Goal: Navigation & Orientation: Find specific page/section

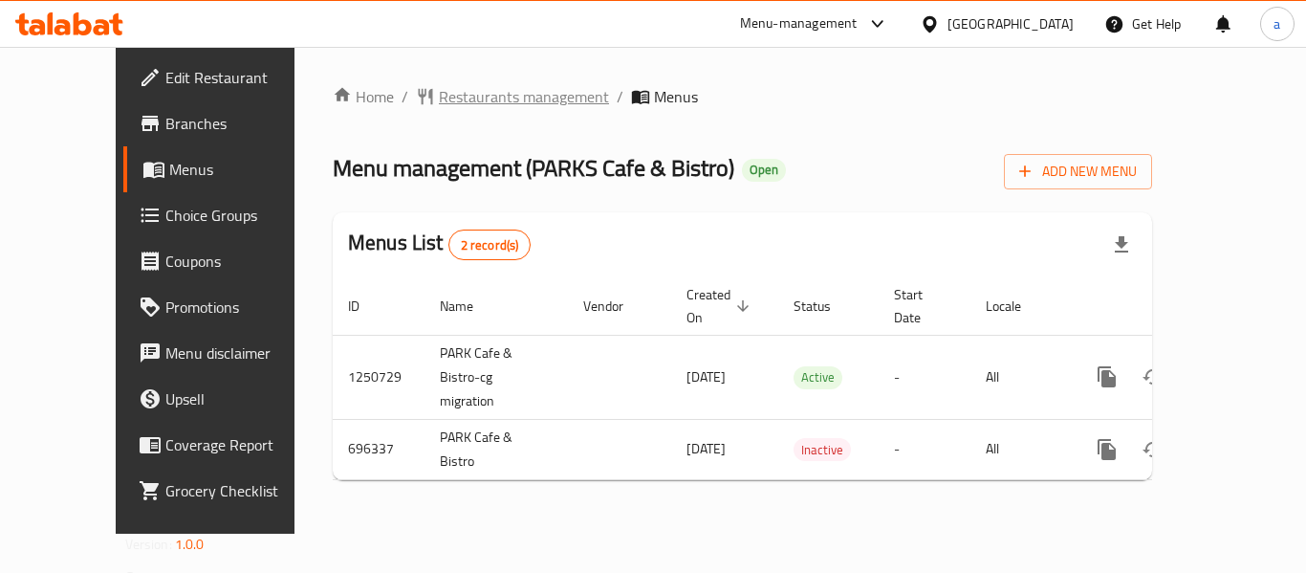
click at [458, 108] on span "Restaurants management" at bounding box center [524, 96] width 170 height 23
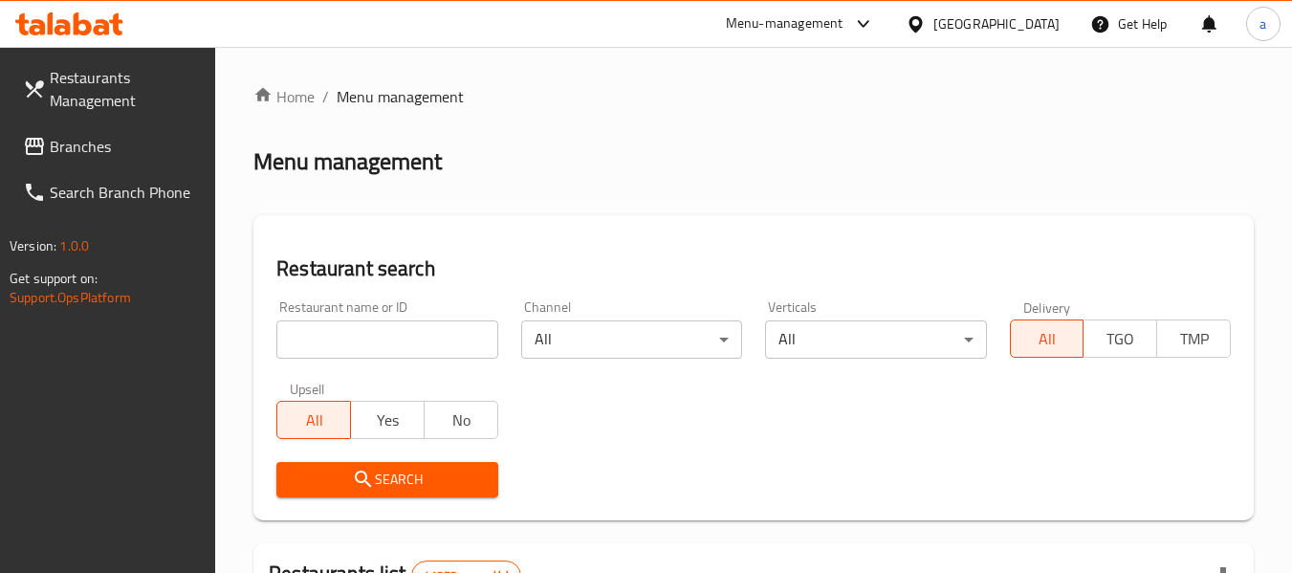
click at [106, 142] on span "Branches" at bounding box center [125, 146] width 151 height 23
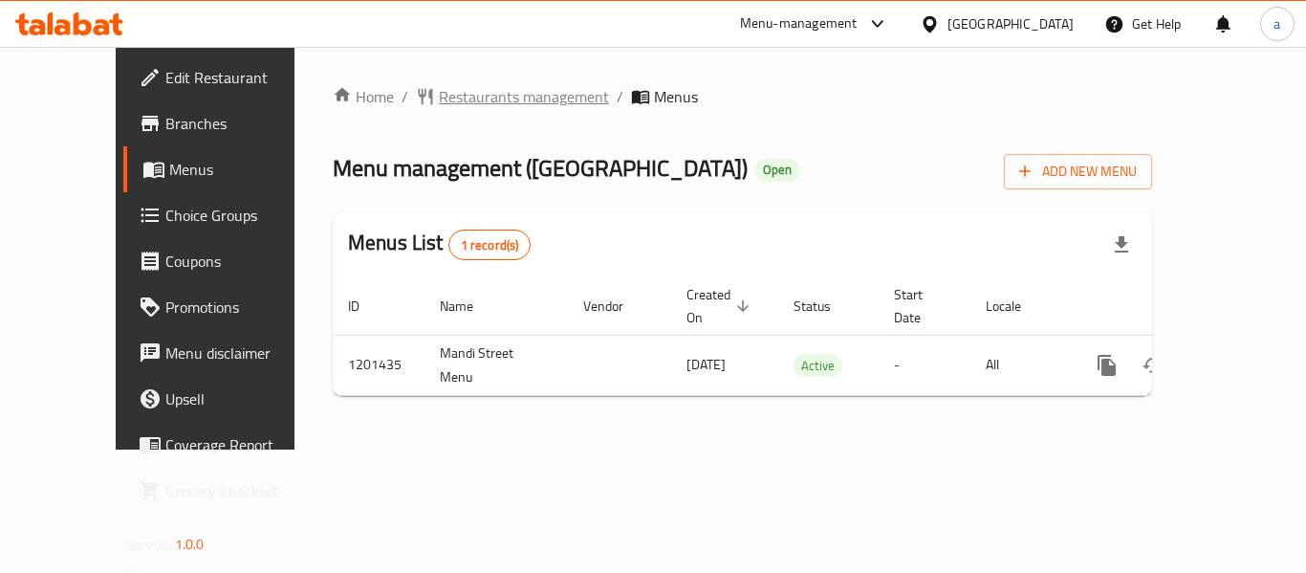
click at [450, 94] on span "Restaurants management" at bounding box center [524, 96] width 170 height 23
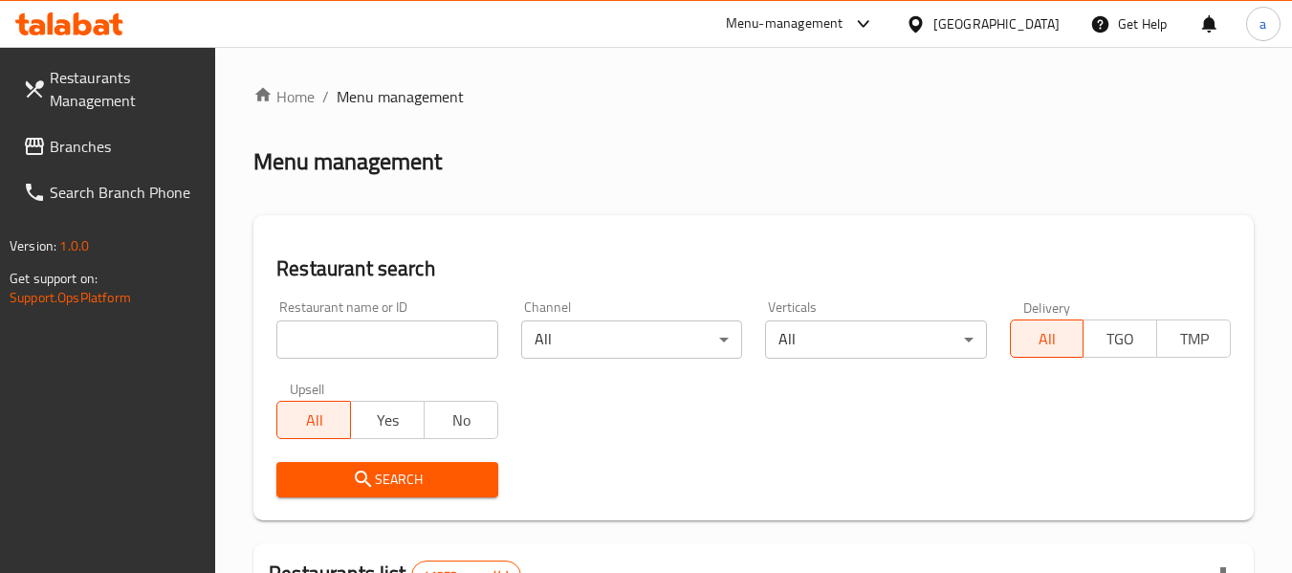
click at [113, 137] on span "Branches" at bounding box center [125, 146] width 151 height 23
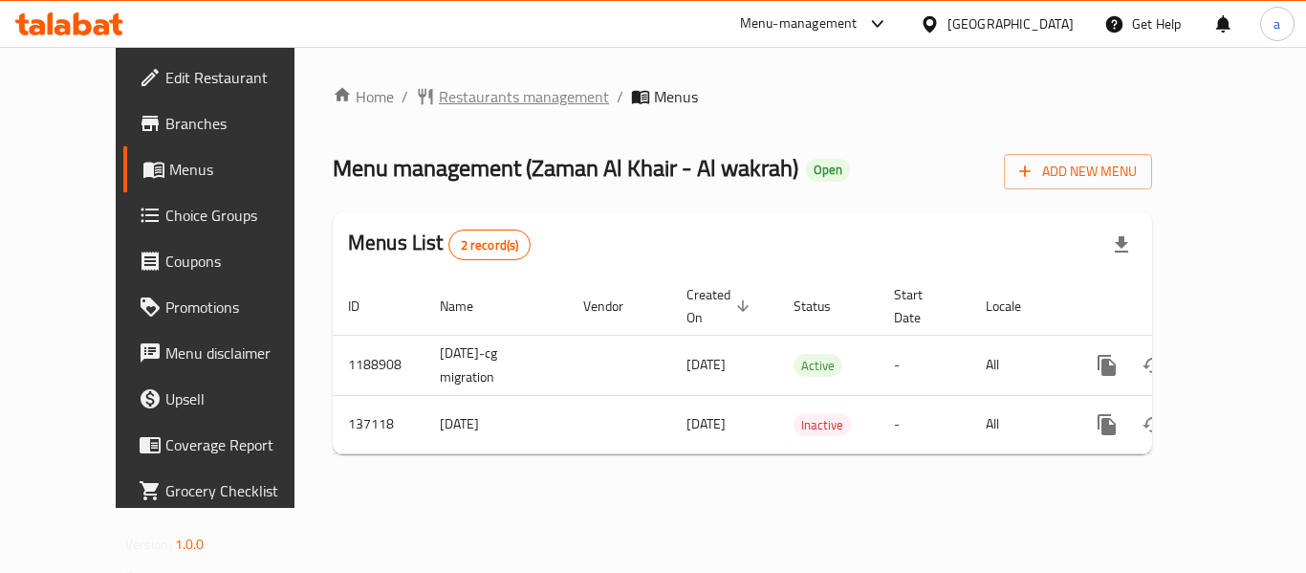
click at [499, 92] on span "Restaurants management" at bounding box center [524, 96] width 170 height 23
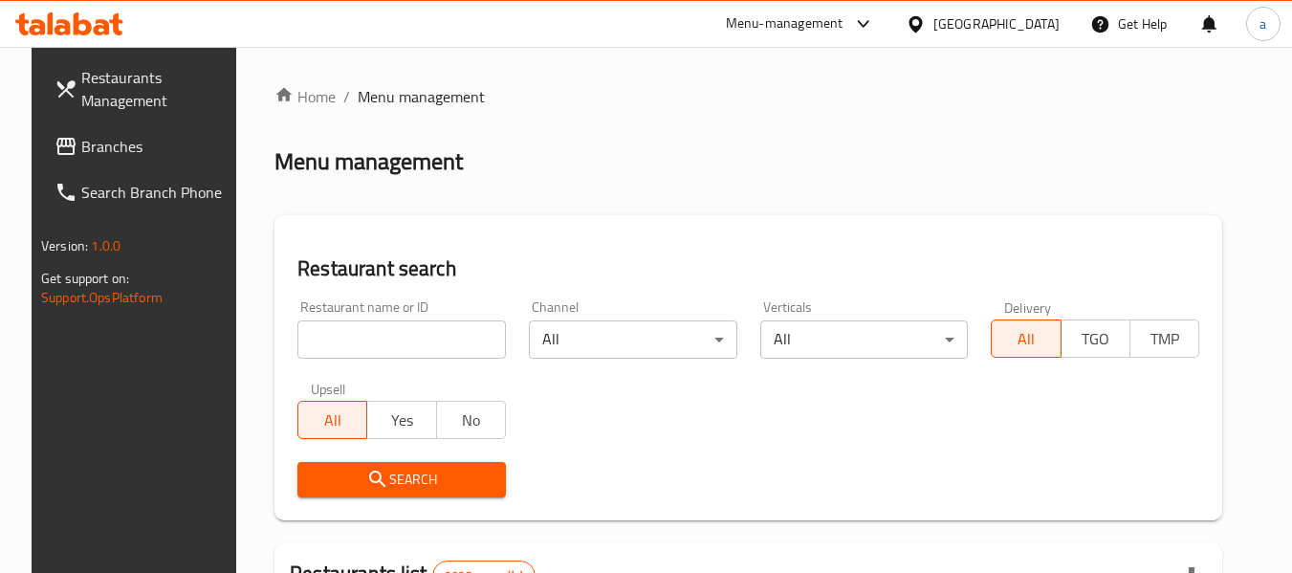
click at [81, 140] on span "Branches" at bounding box center [156, 146] width 151 height 23
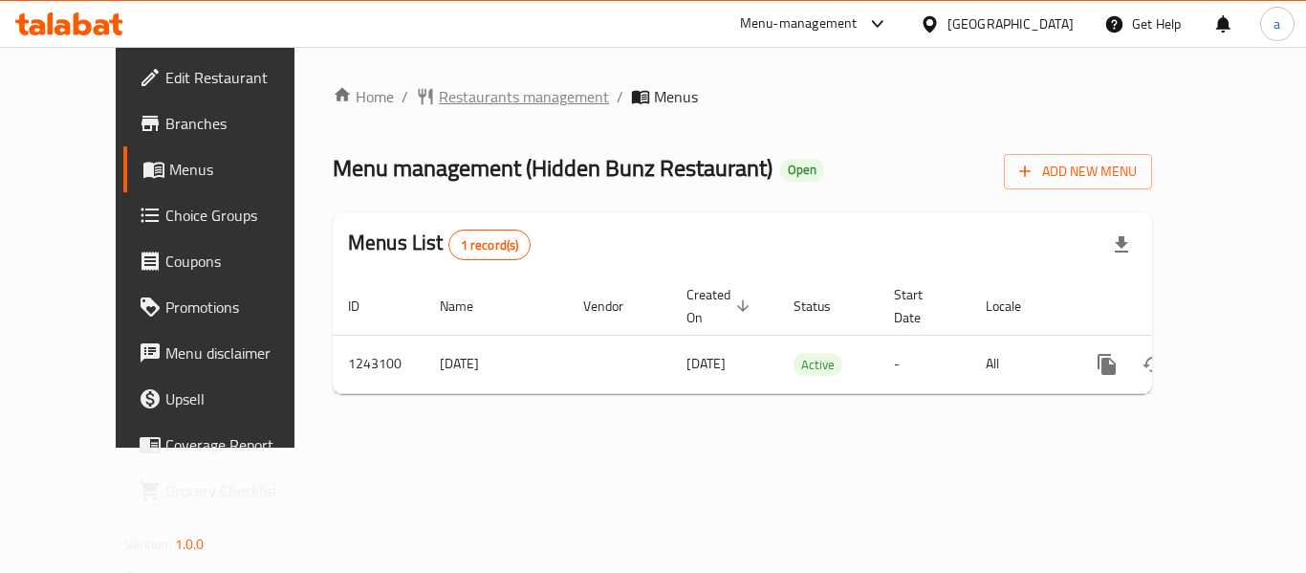
click at [446, 107] on span "Restaurants management" at bounding box center [524, 96] width 170 height 23
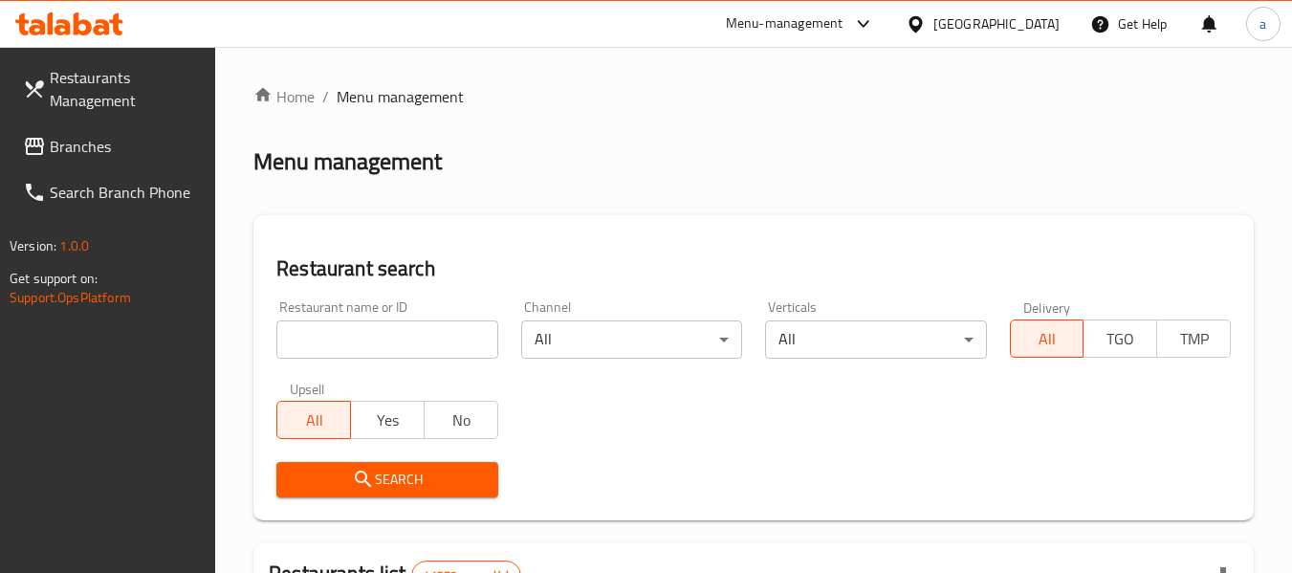
click at [103, 147] on span "Branches" at bounding box center [125, 146] width 151 height 23
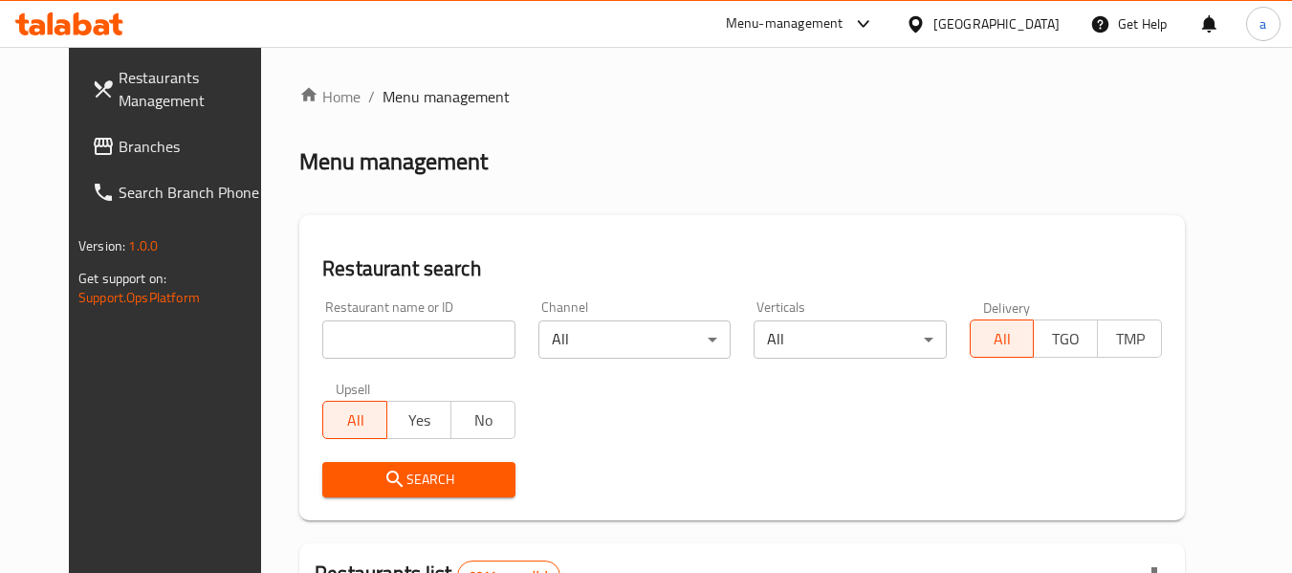
click at [135, 163] on link "Branches" at bounding box center [180, 146] width 208 height 46
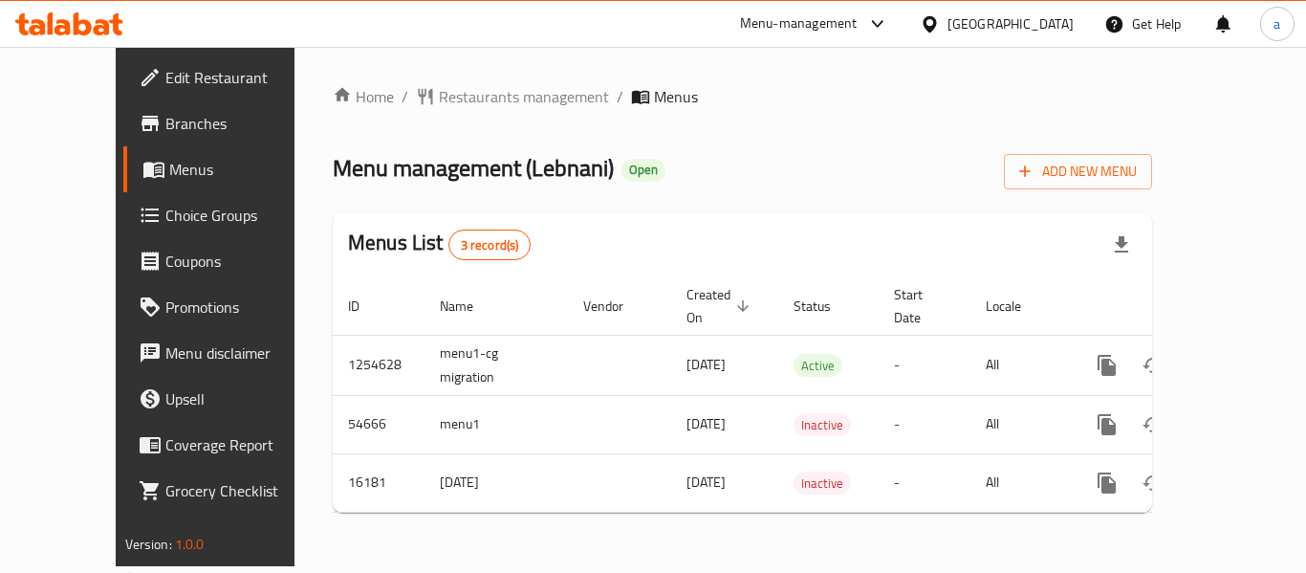
click at [456, 81] on div "Home / Restaurants management / Menus Menu management ( Lebnani ) Open Add New …" at bounding box center [743, 306] width 896 height 519
click at [398, 125] on div "Home / Restaurants management / Menus Menu management ( Lebnani ) Open Add New …" at bounding box center [742, 306] width 819 height 443
click at [439, 104] on span "Restaurants management" at bounding box center [524, 96] width 170 height 23
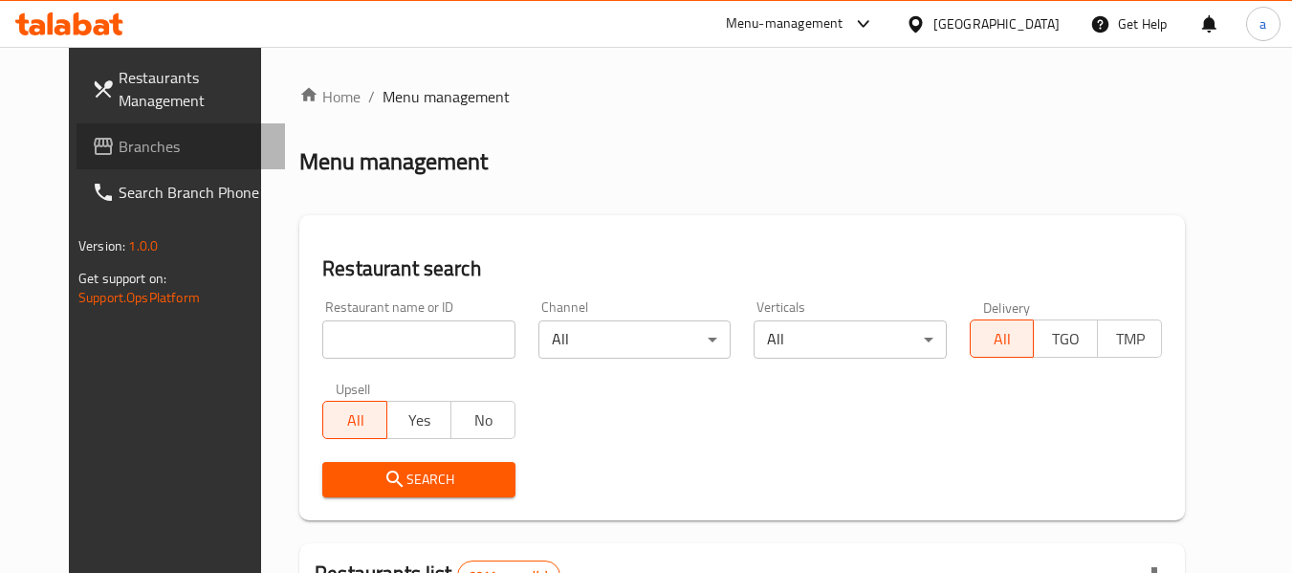
click at [119, 135] on span "Branches" at bounding box center [194, 146] width 151 height 23
